Goal: Transaction & Acquisition: Purchase product/service

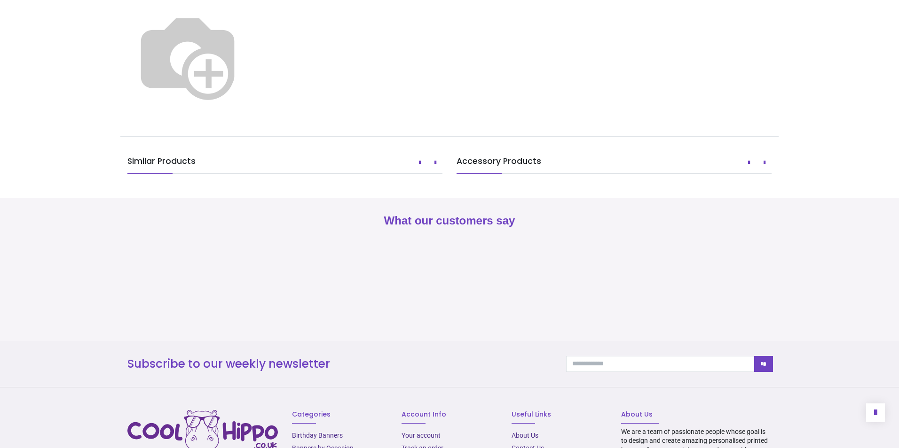
scroll to position [682, 0]
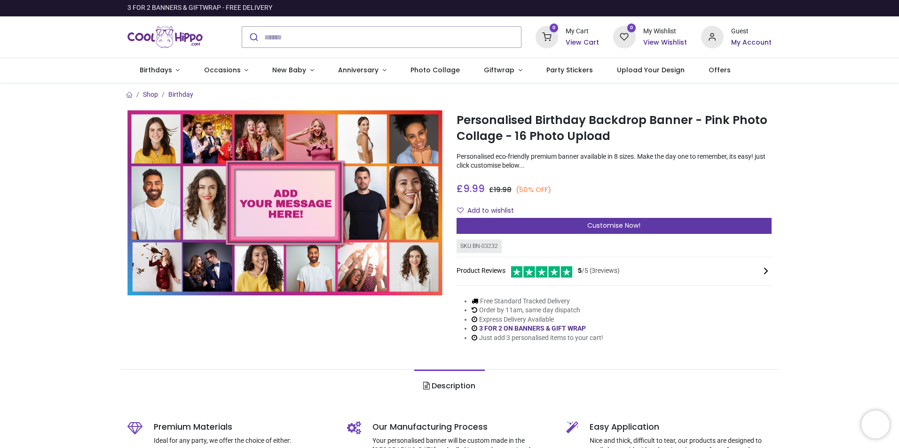
click at [613, 230] on span "Customise Now!" at bounding box center [613, 225] width 53 height 9
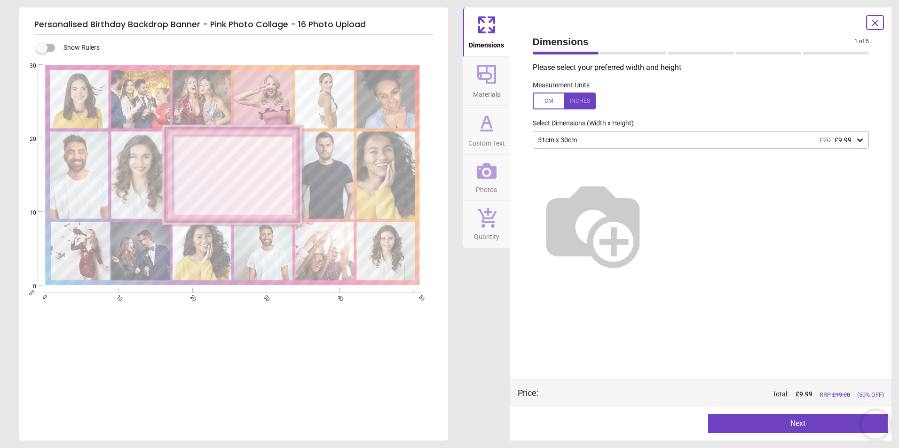
click at [566, 142] on div "51cm x 30cm £20 £9.99" at bounding box center [696, 140] width 319 height 8
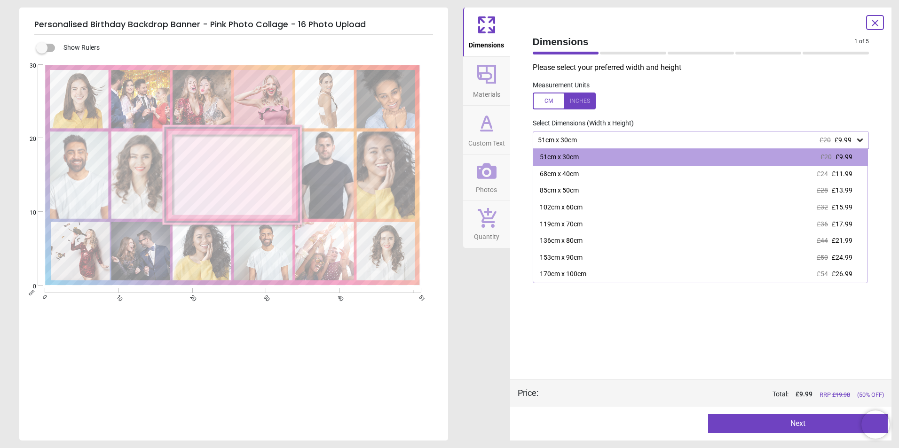
click at [568, 102] on div at bounding box center [564, 101] width 63 height 17
click at [548, 103] on div at bounding box center [564, 101] width 63 height 17
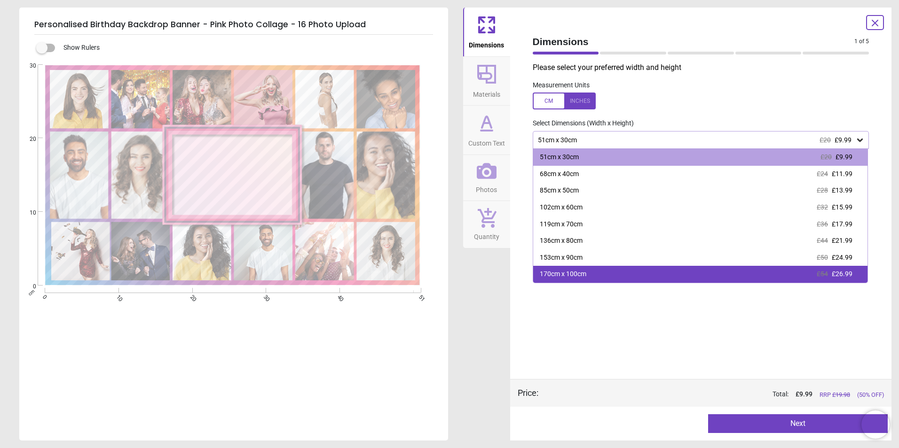
click at [596, 269] on div "170cm x 100cm £54 £26.99" at bounding box center [700, 274] width 335 height 17
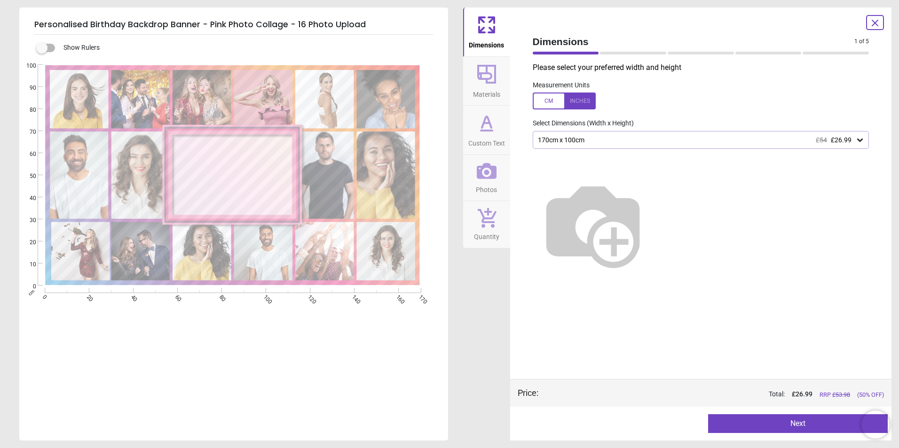
click at [753, 423] on button "Next" at bounding box center [798, 424] width 180 height 19
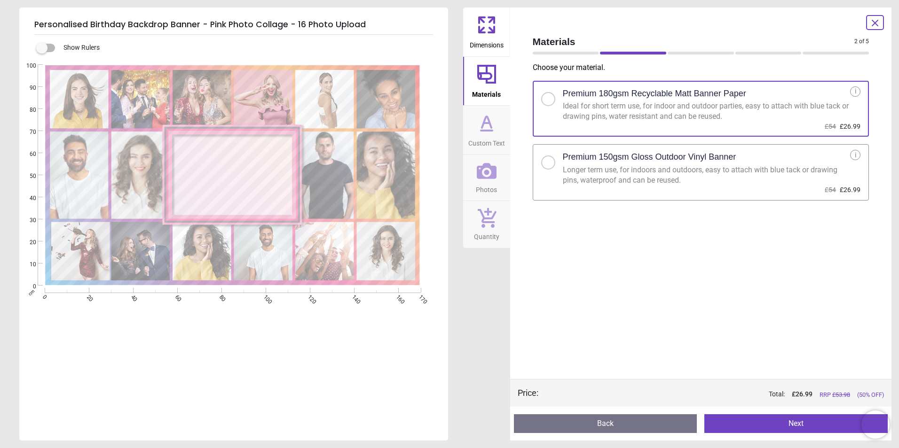
click at [478, 17] on icon at bounding box center [486, 25] width 23 height 23
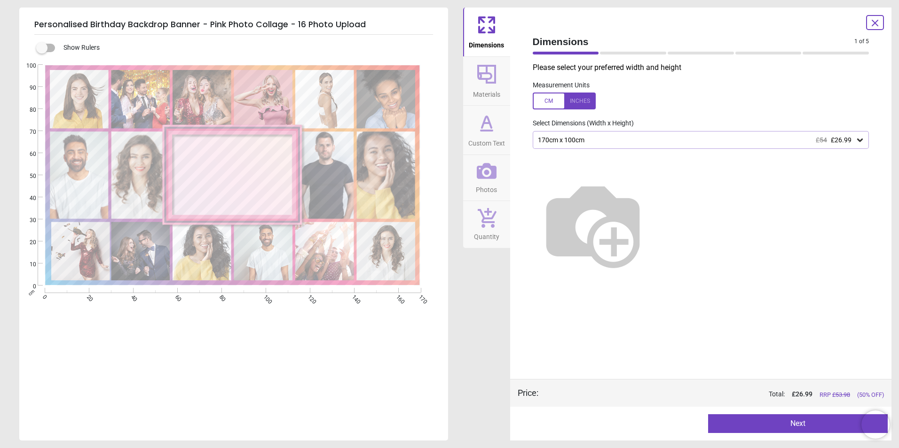
click at [481, 131] on icon at bounding box center [486, 131] width 11 height 0
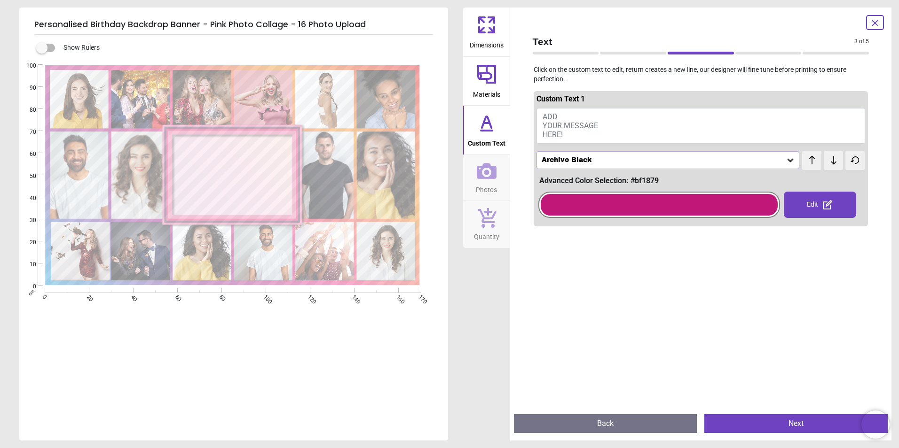
click at [587, 127] on span "ADD YOUR MESSAGE HERE!" at bounding box center [570, 125] width 55 height 27
drag, startPoint x: 600, startPoint y: 208, endPoint x: 621, endPoint y: 206, distance: 20.3
click at [621, 206] on div at bounding box center [659, 205] width 237 height 22
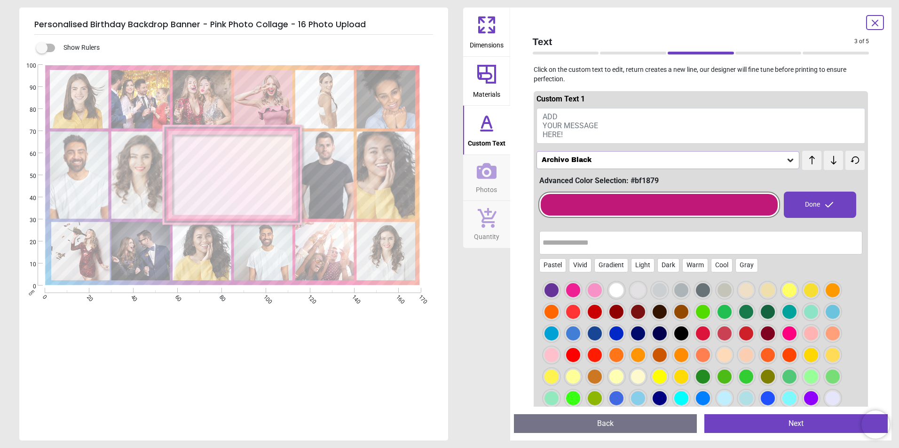
click at [608, 111] on button "ADD YOUR MESSAGE HERE!" at bounding box center [700, 126] width 329 height 36
click at [490, 179] on icon at bounding box center [487, 171] width 20 height 20
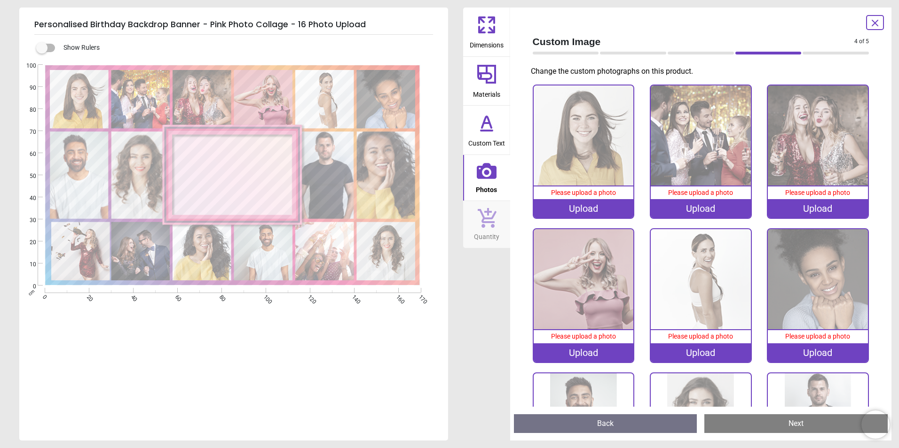
click at [499, 230] on button "Quantity" at bounding box center [486, 224] width 47 height 47
click at [485, 182] on span "Photos" at bounding box center [486, 188] width 21 height 14
click at [480, 27] on icon at bounding box center [486, 25] width 23 height 23
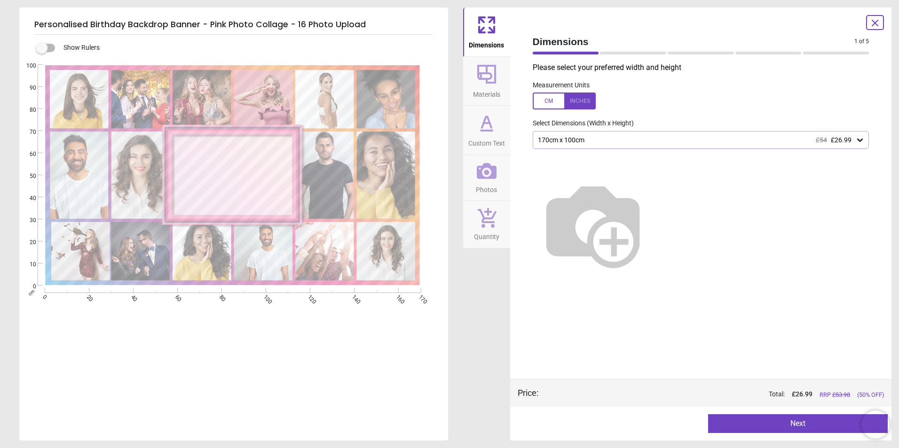
click at [563, 138] on div "170cm x 100cm £54 £26.99" at bounding box center [696, 140] width 319 height 8
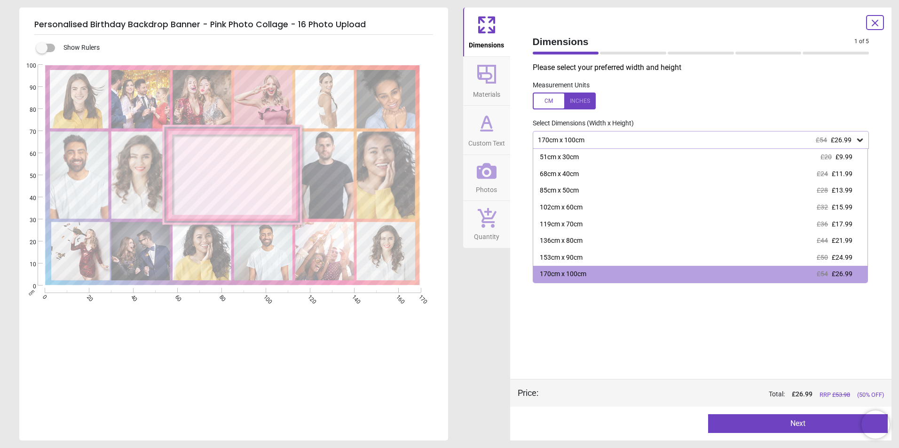
click at [563, 138] on div "170cm x 100cm £54 £26.99" at bounding box center [696, 140] width 319 height 8
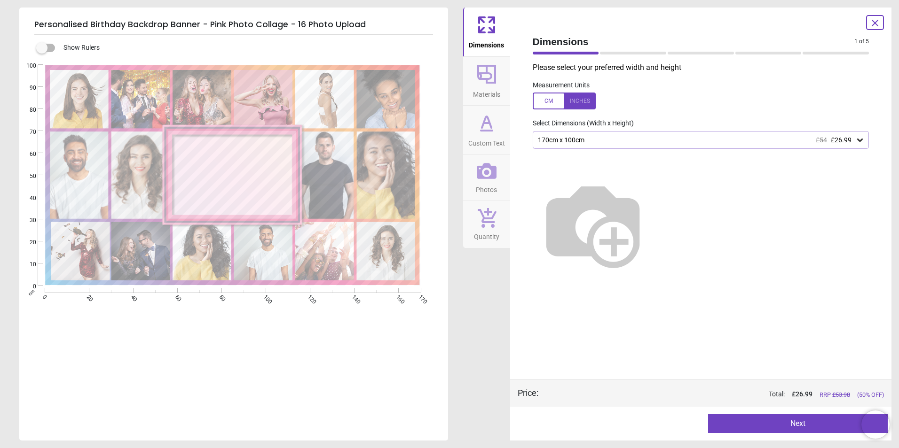
click at [488, 89] on span "Materials" at bounding box center [486, 93] width 27 height 14
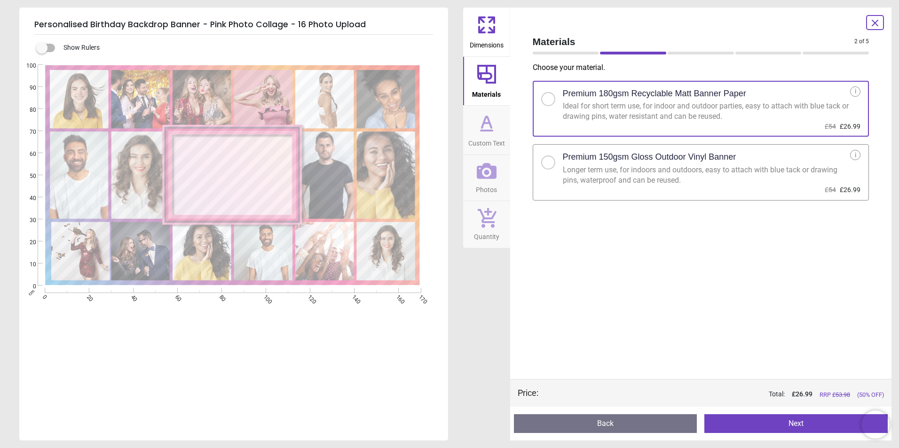
click at [661, 101] on div "Ideal for short term use, for indoor and outdoor parties, easy to attach with b…" at bounding box center [707, 111] width 288 height 21
click at [254, 173] on div "Created with Snap null" at bounding box center [232, 175] width 427 height 221
click at [290, 172] on div "Created with Snap null" at bounding box center [232, 175] width 427 height 221
click at [320, 175] on image at bounding box center [324, 175] width 59 height 87
click at [383, 183] on image at bounding box center [386, 175] width 59 height 87
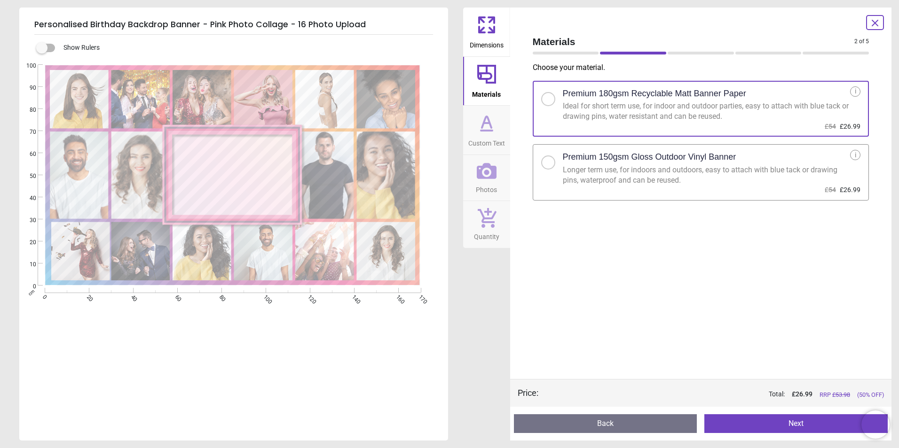
click at [489, 135] on span "Custom Text" at bounding box center [486, 141] width 37 height 14
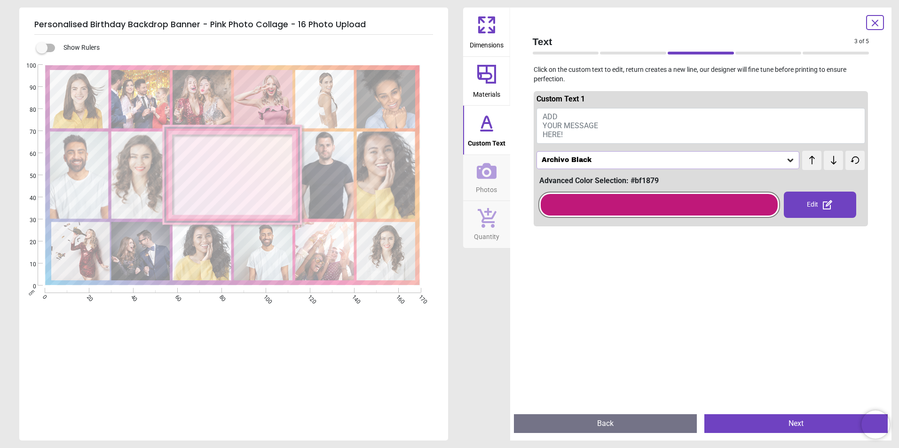
click at [474, 168] on button "Photos" at bounding box center [486, 178] width 47 height 46
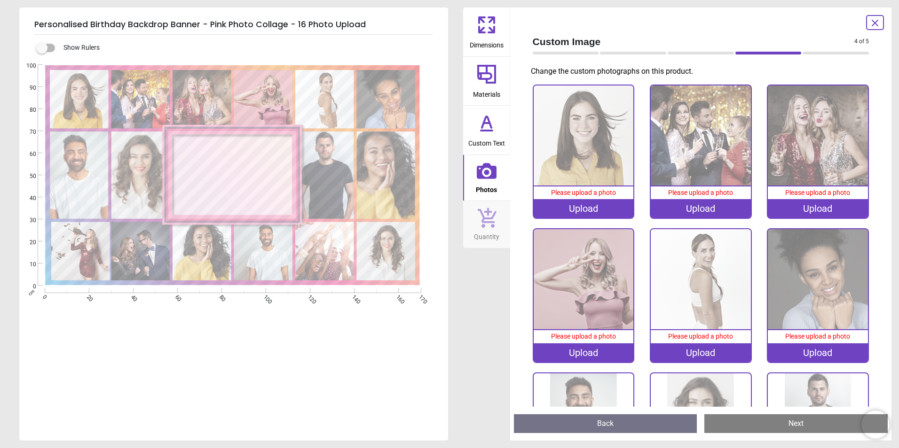
click at [349, 163] on image at bounding box center [324, 175] width 59 height 87
drag, startPoint x: 393, startPoint y: 299, endPoint x: 294, endPoint y: 302, distance: 98.8
click at [294, 302] on div "Created with Snap null cm 0 20 40 60 80 100 120 140 160 170 0 10 20 30 40 50 60…" at bounding box center [232, 199] width 427 height 269
